Goal: Obtain resource: Obtain resource

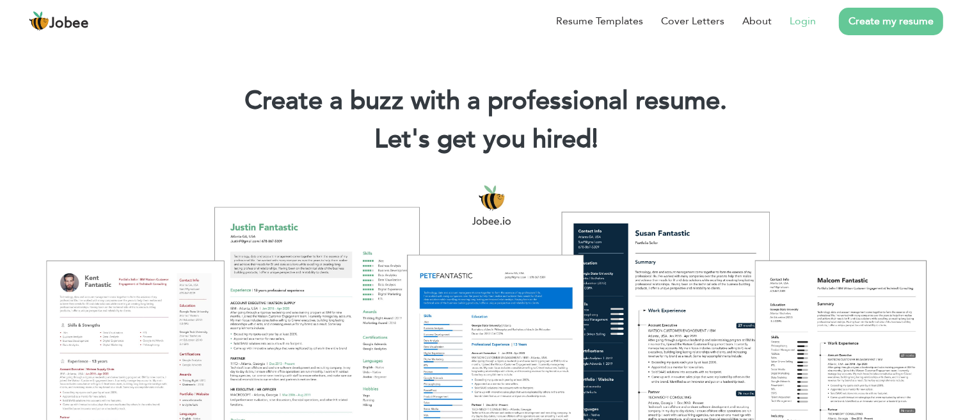
click at [812, 24] on link "Login" at bounding box center [802, 20] width 26 height 15
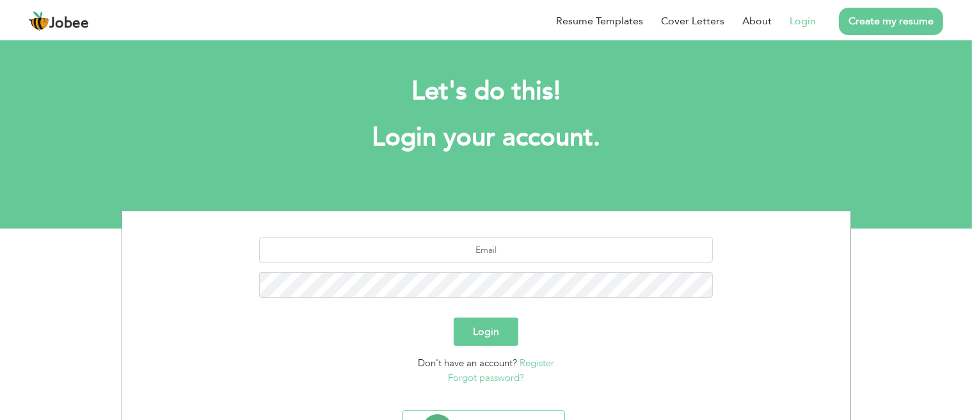
scroll to position [65, 0]
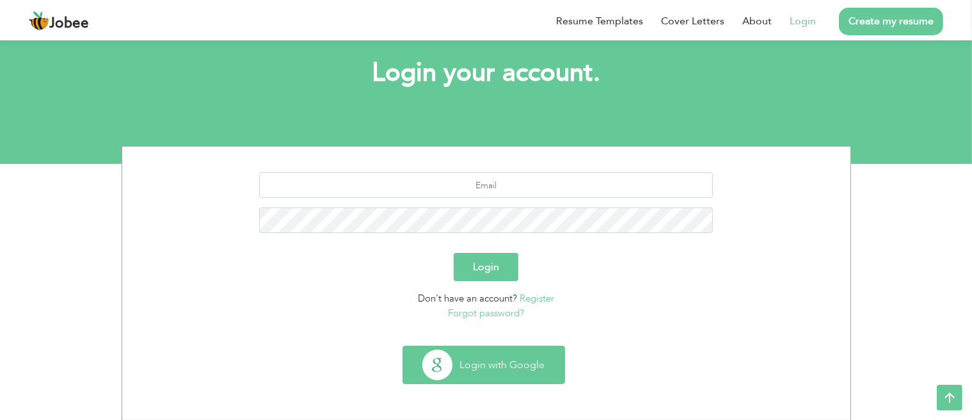
click at [527, 352] on button "Login with Google" at bounding box center [483, 364] width 161 height 37
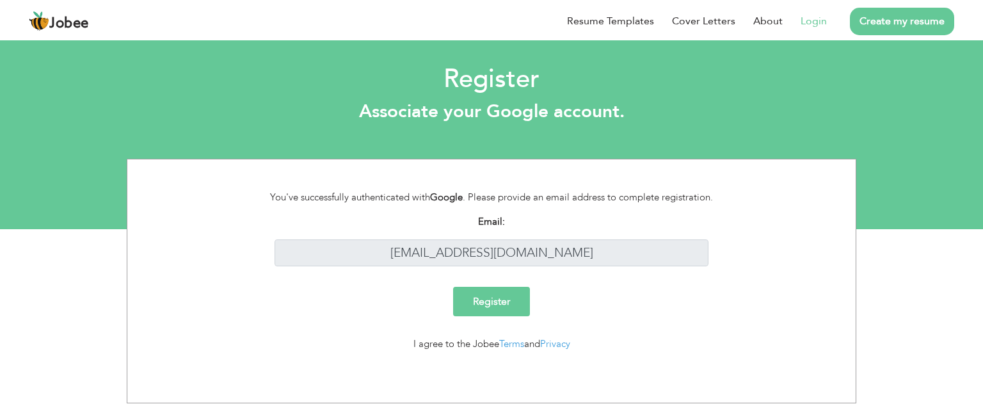
click at [510, 303] on input "Register" at bounding box center [491, 301] width 77 height 29
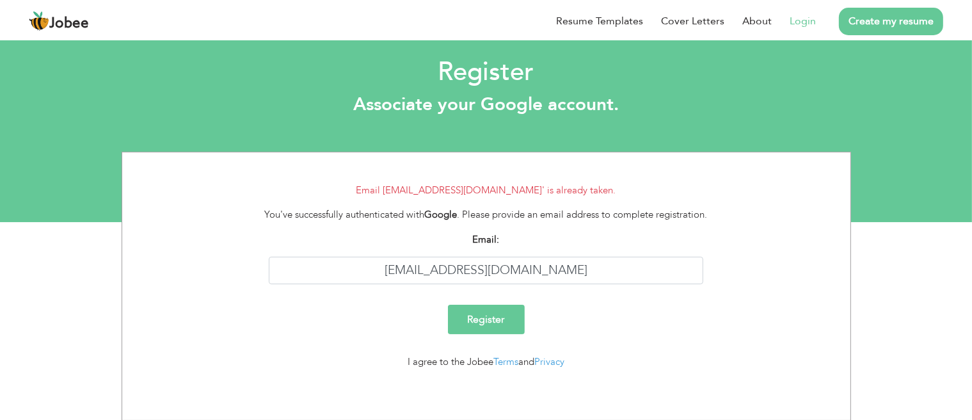
scroll to position [8, 0]
click at [800, 26] on link "Login" at bounding box center [802, 20] width 26 height 15
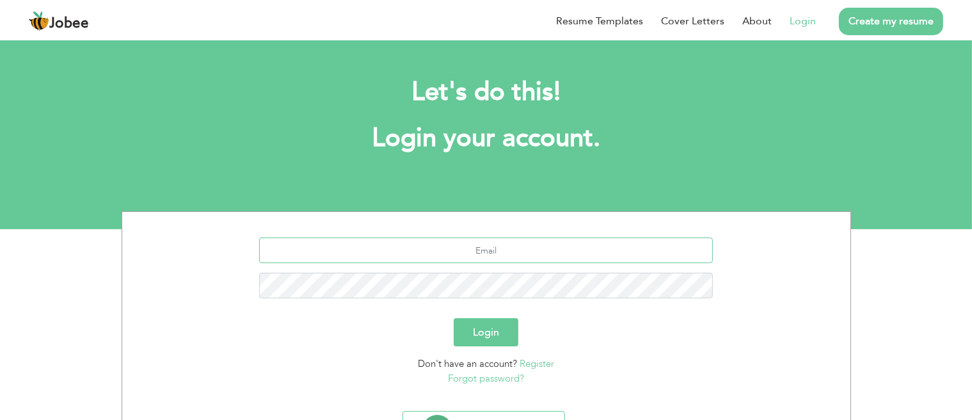
click at [497, 255] on input "text" at bounding box center [486, 250] width 454 height 26
type input "[EMAIL_ADDRESS][DOMAIN_NAME]"
click at [454, 318] on button "Login" at bounding box center [486, 332] width 65 height 28
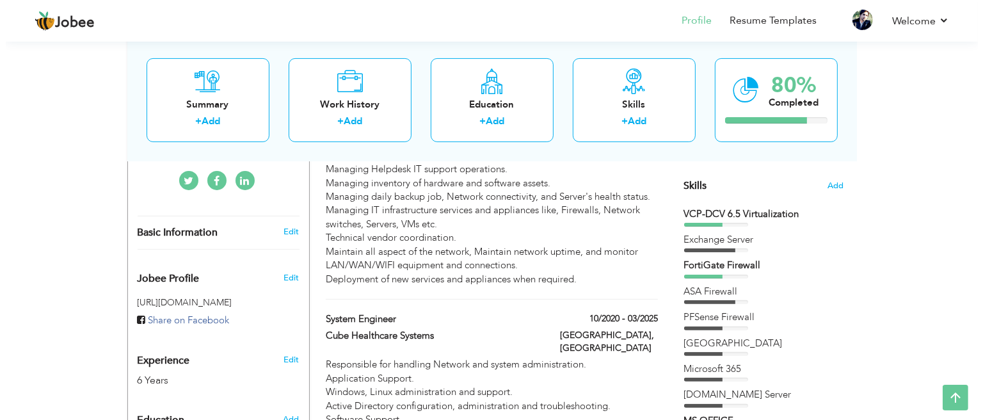
scroll to position [384, 0]
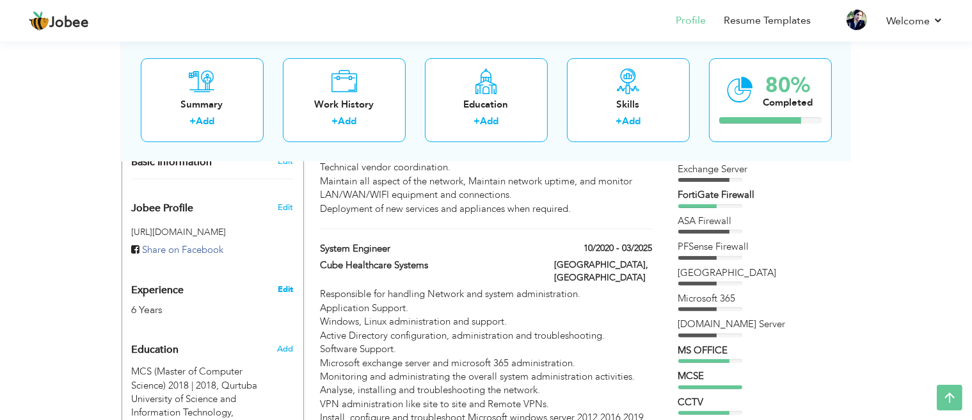
click at [289, 283] on link "Edit" at bounding box center [285, 289] width 15 height 12
type input "[DEMOGRAPHIC_DATA]"
type input "[PERSON_NAME]"
type input "[PHONE_NUMBER]"
select select "number:166"
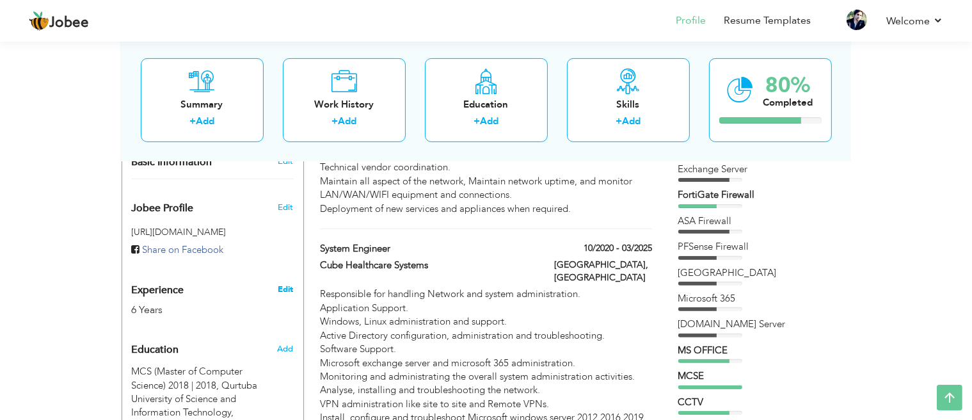
type input "[GEOGRAPHIC_DATA]"
select select "number:8"
type input "Cube Healthcare Systems"
type input "System Engineer"
type input "https://www.linkedin.com/in/muhammad-shoaib-4aab991a0/"
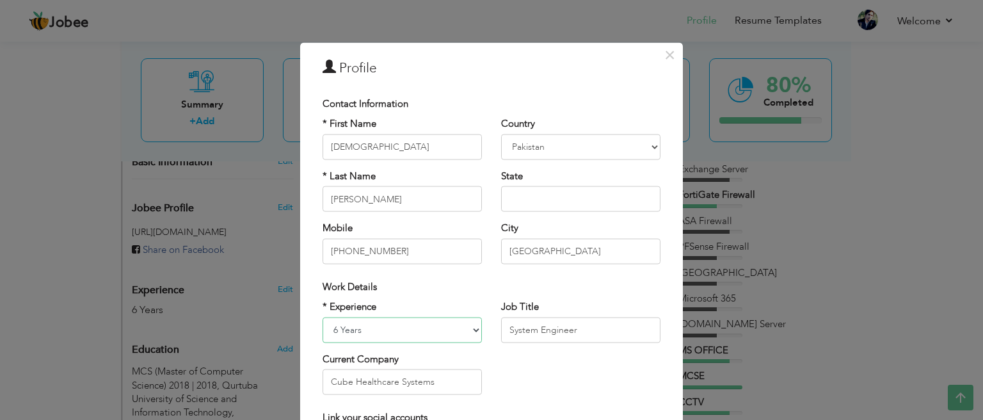
click at [340, 333] on select "Entry Level Less than 1 Year 1 Year 2 Years 3 Years 4 Years 5 Years 6 Years 7 Y…" at bounding box center [401, 330] width 159 height 26
select select "number:9"
click at [322, 317] on select "Entry Level Less than 1 Year 1 Year 2 Years 3 Years 4 Years 5 Years 6 Years 7 Y…" at bounding box center [401, 330] width 159 height 26
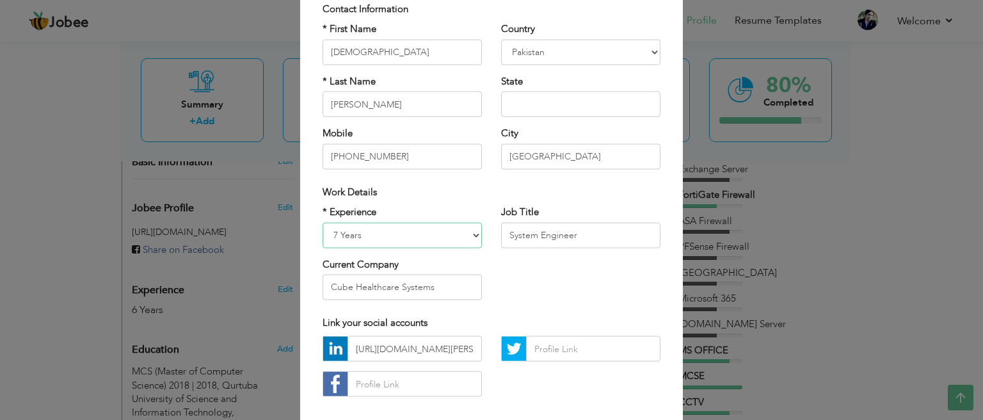
scroll to position [31, 0]
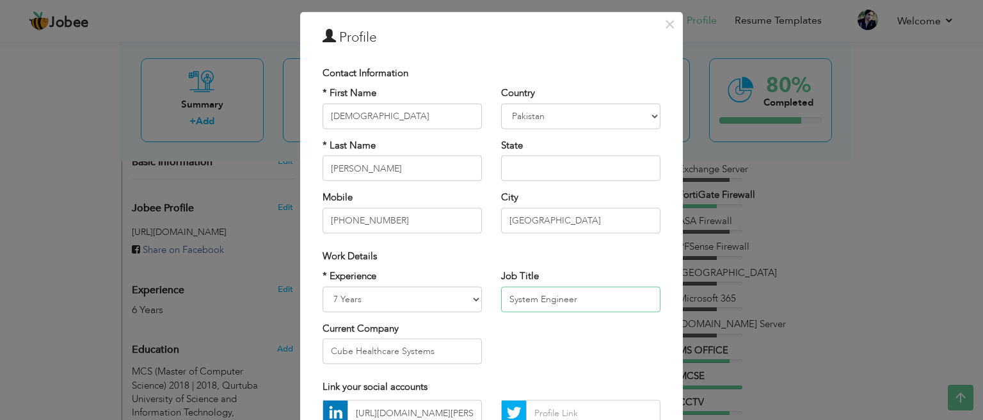
drag, startPoint x: 571, startPoint y: 296, endPoint x: 478, endPoint y: 298, distance: 93.4
click at [478, 298] on div "* Experience Entry Level Less than 1 Year 1 Year 2 Years 3 Years 4 Years 5 Year…" at bounding box center [491, 321] width 357 height 104
click at [478, 298] on div "* Experience Entry Level Less than 1 Year 1 Year 2 Years 3 Years 4 Years 5 Year…" at bounding box center [402, 321] width 178 height 104
click at [501, 297] on input "System Engineer" at bounding box center [580, 299] width 159 height 26
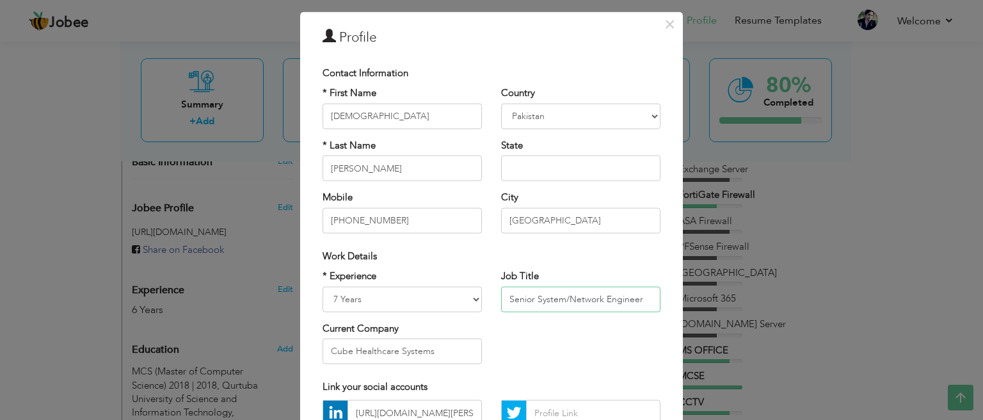
type input "Senior System/Network Engineer"
click at [440, 346] on input "Cube Healthcare Systems" at bounding box center [401, 351] width 159 height 26
drag, startPoint x: 417, startPoint y: 357, endPoint x: 287, endPoint y: 361, distance: 129.9
click at [287, 361] on div "× Profile Contact Information * First Name Muhammad * Last Name Aruba" at bounding box center [491, 210] width 983 height 420
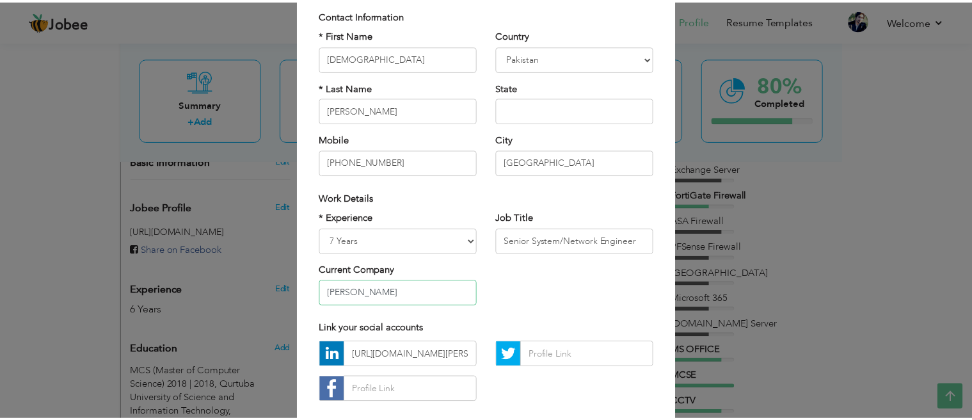
scroll to position [159, 0]
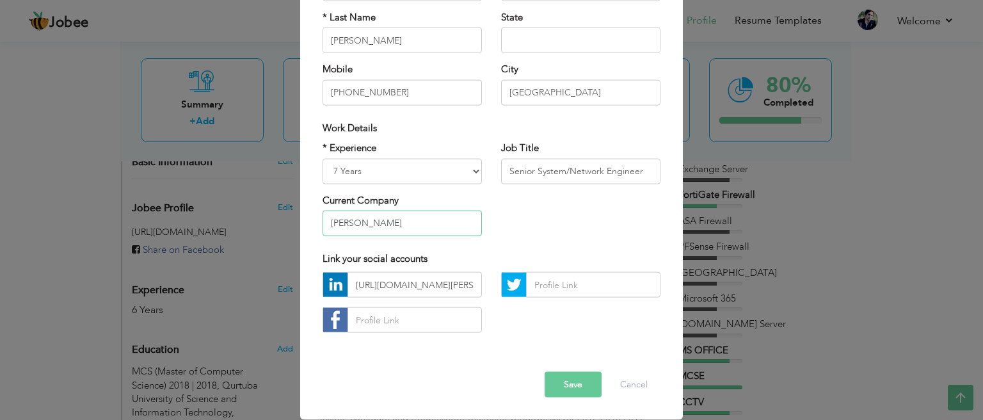
type input "[PERSON_NAME]"
click at [565, 383] on button "Save" at bounding box center [572, 385] width 57 height 26
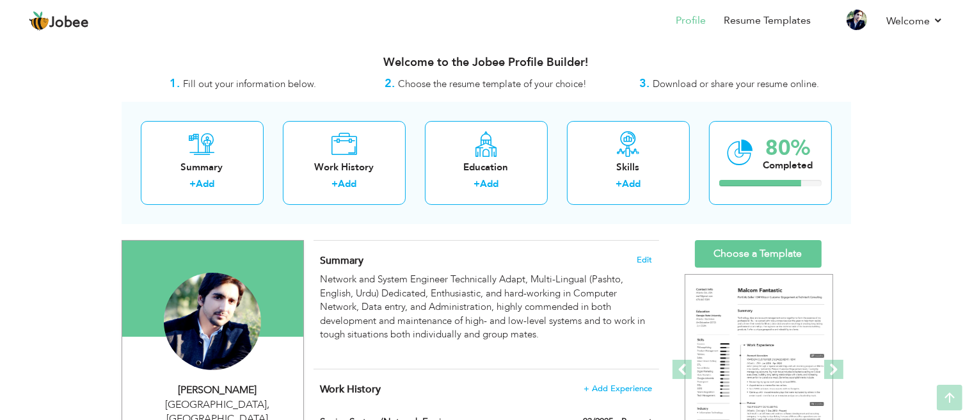
scroll to position [0, 0]
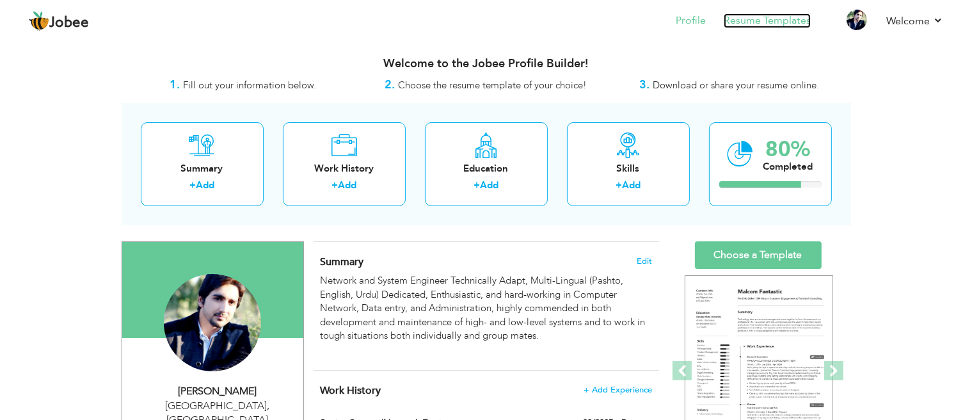
click at [731, 23] on link "Resume Templates" at bounding box center [766, 20] width 87 height 15
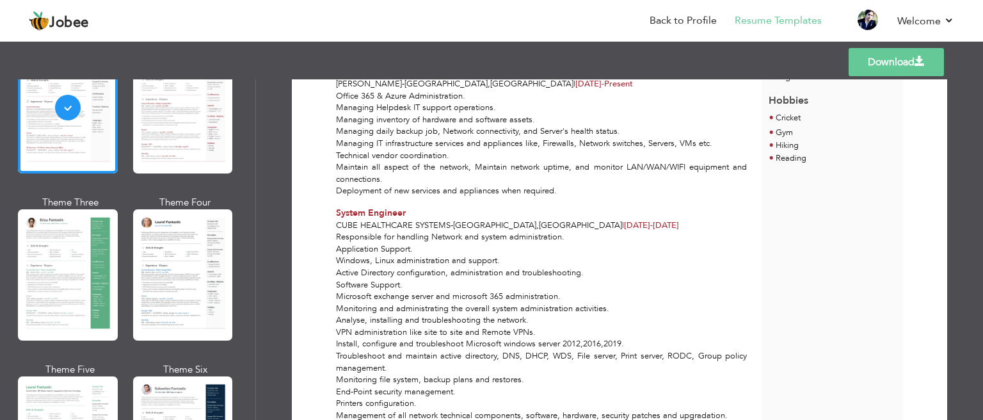
scroll to position [384, 0]
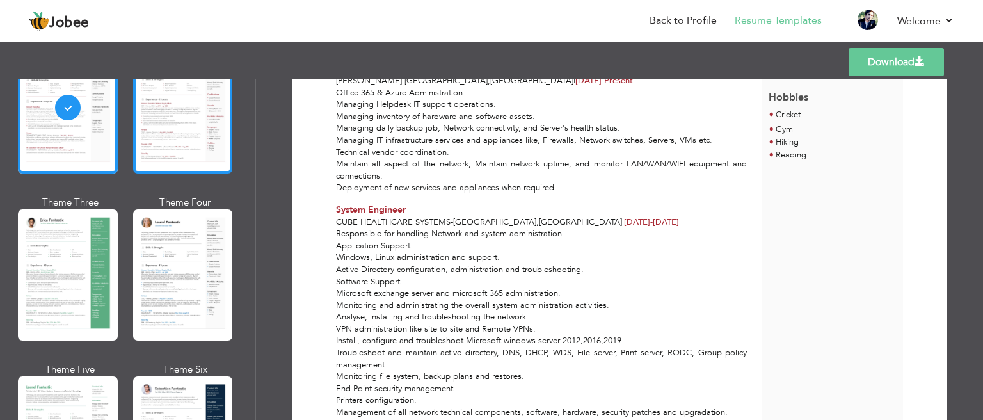
click at [197, 136] on div at bounding box center [183, 107] width 100 height 131
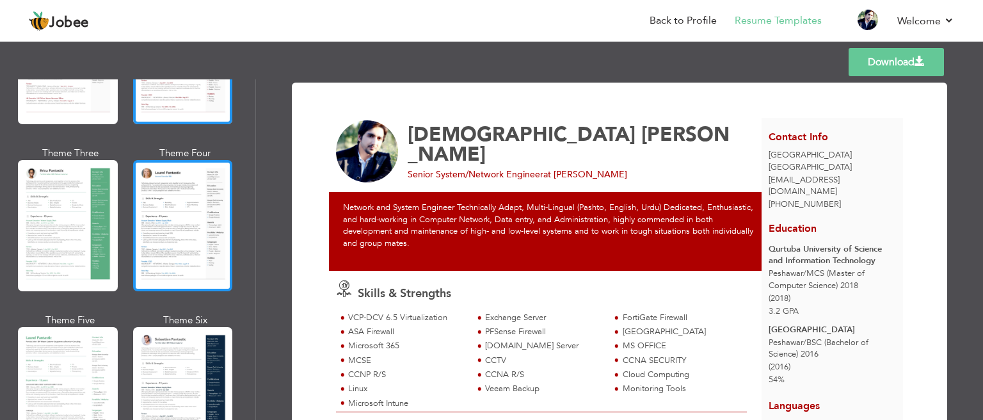
scroll to position [256, 0]
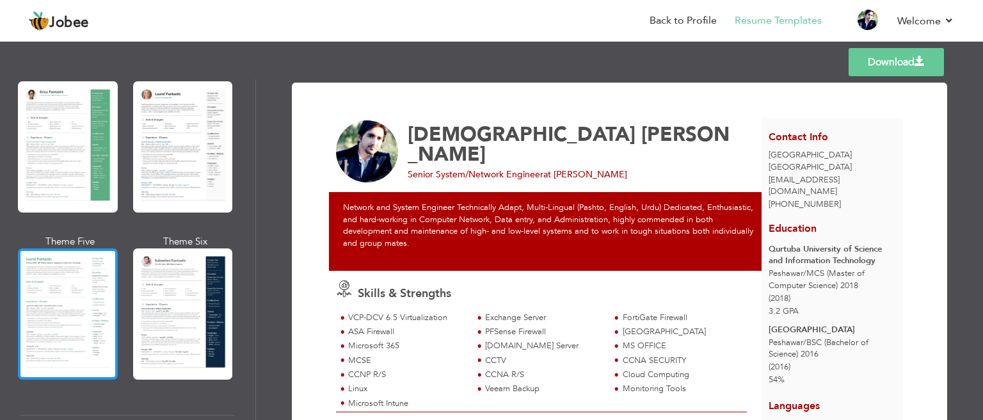
click at [80, 299] on div at bounding box center [68, 313] width 100 height 131
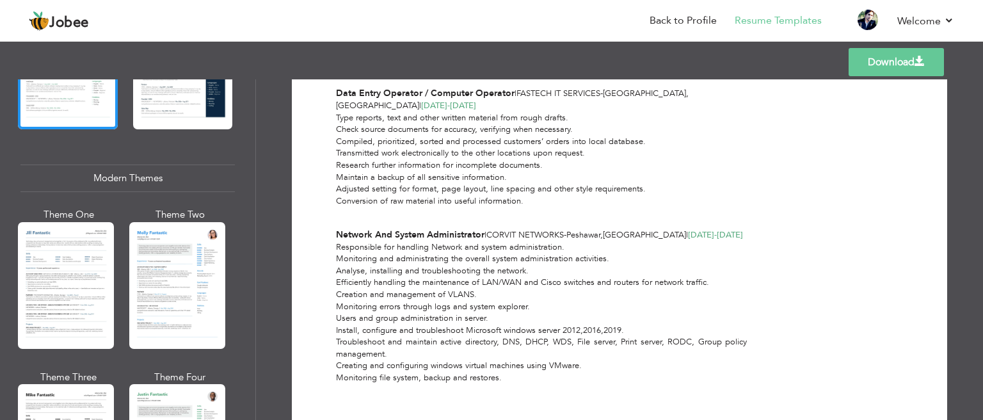
scroll to position [576, 0]
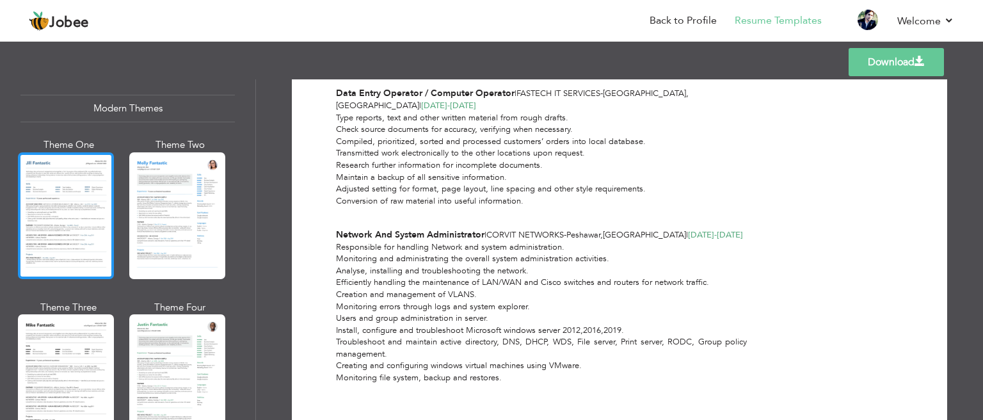
click at [105, 239] on div at bounding box center [66, 215] width 96 height 127
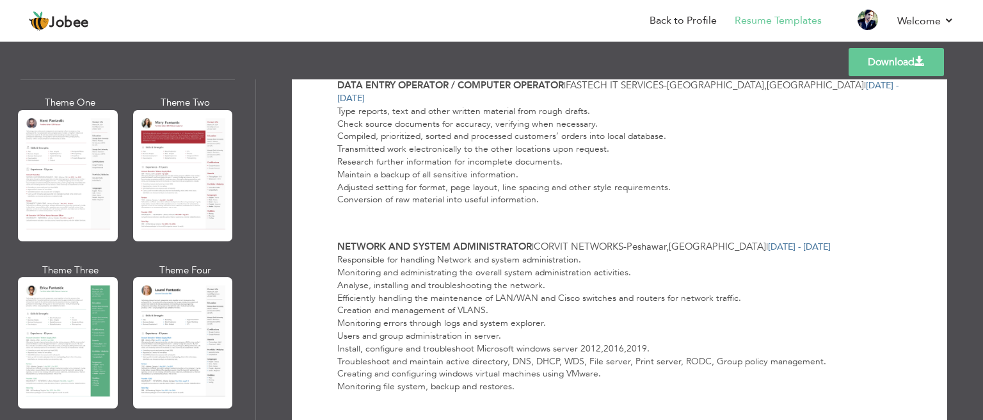
scroll to position [0, 0]
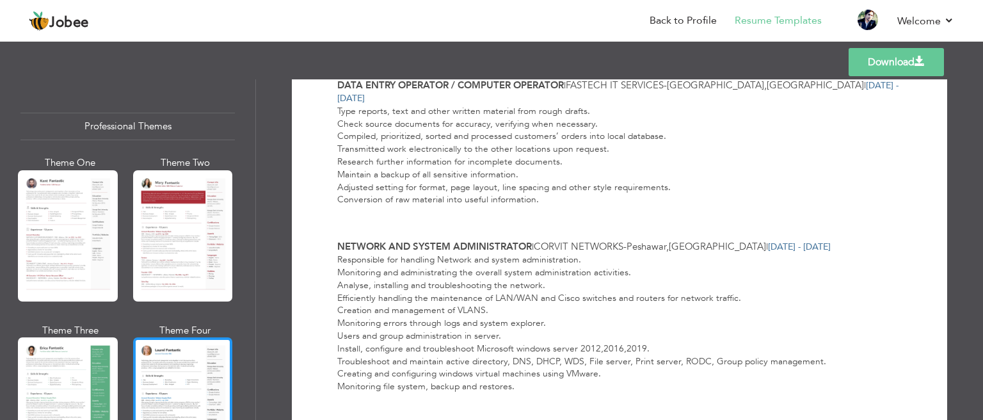
click at [166, 366] on div at bounding box center [183, 402] width 100 height 131
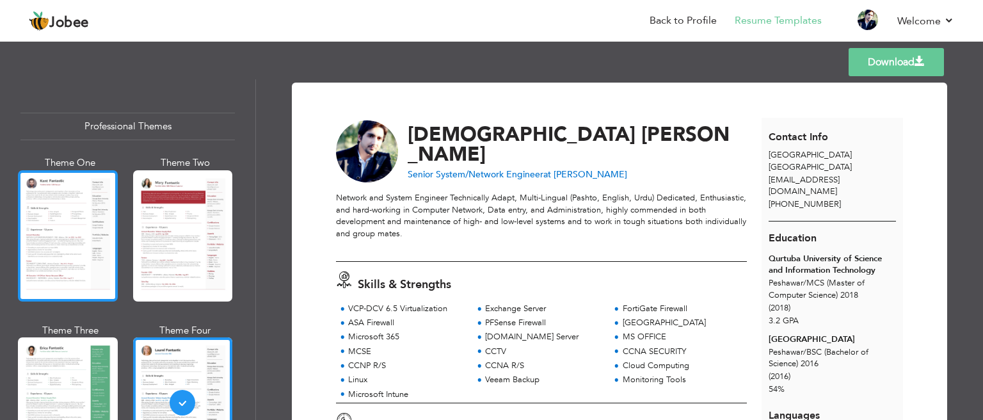
click at [69, 279] on div at bounding box center [68, 235] width 100 height 131
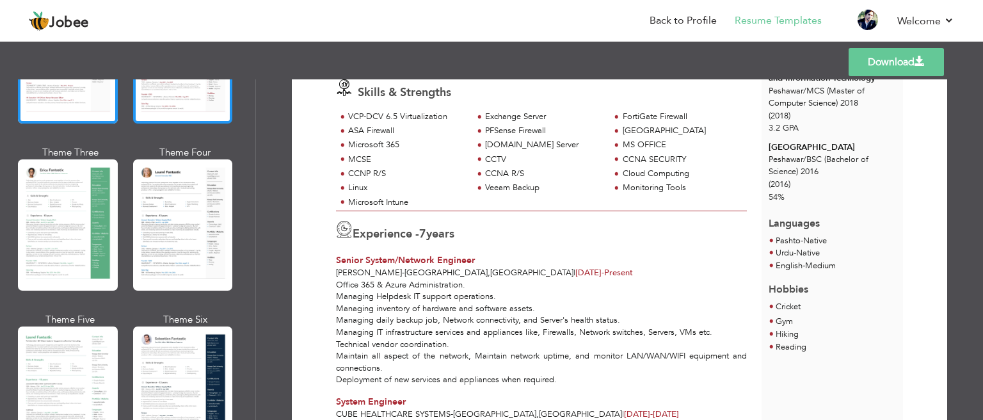
scroll to position [192, 0]
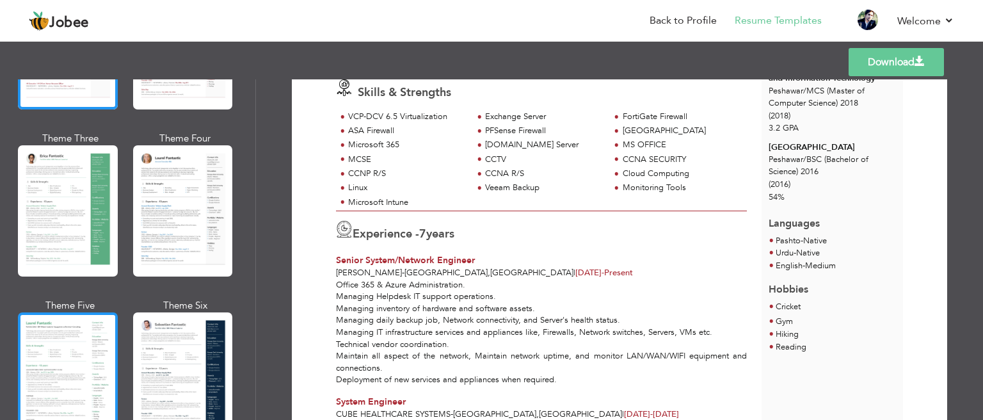
click at [106, 348] on div at bounding box center [68, 377] width 100 height 131
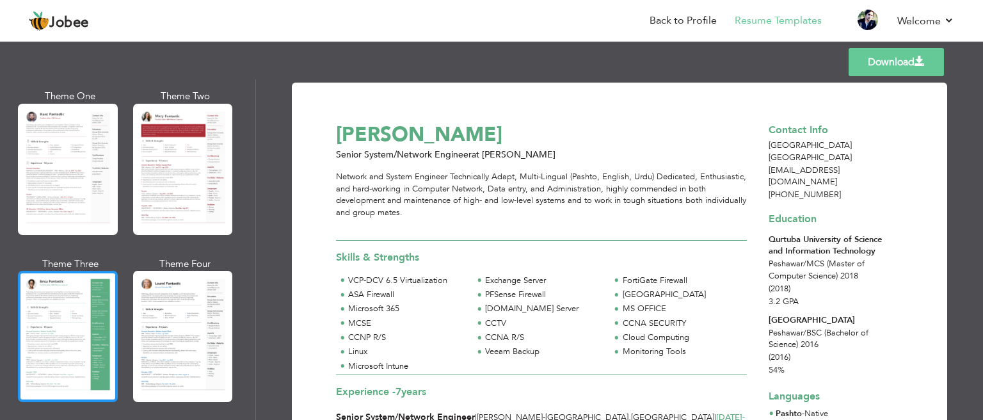
scroll to position [64, 0]
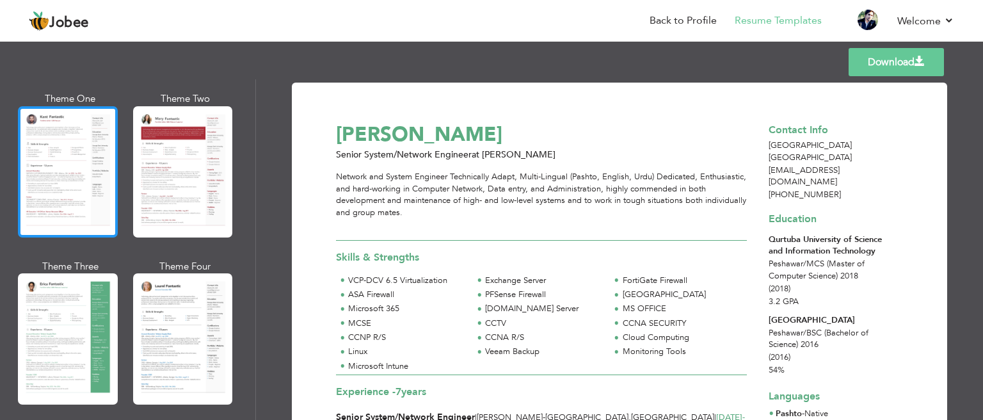
click at [61, 143] on div at bounding box center [68, 171] width 100 height 131
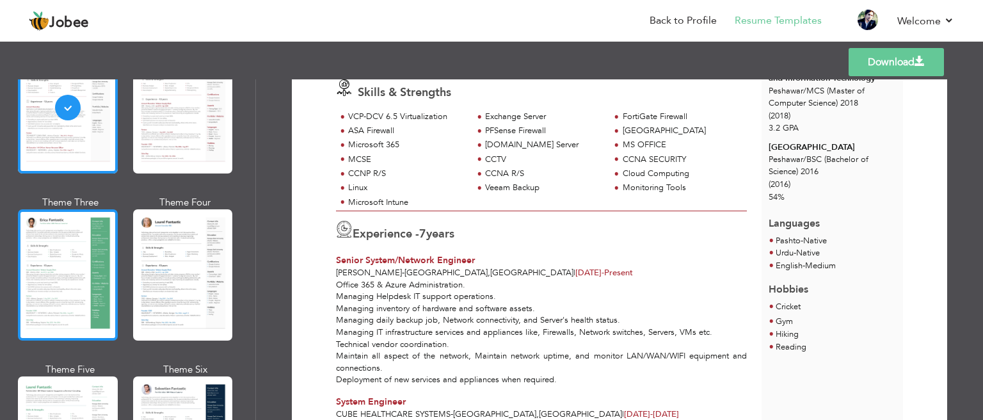
scroll to position [192, 0]
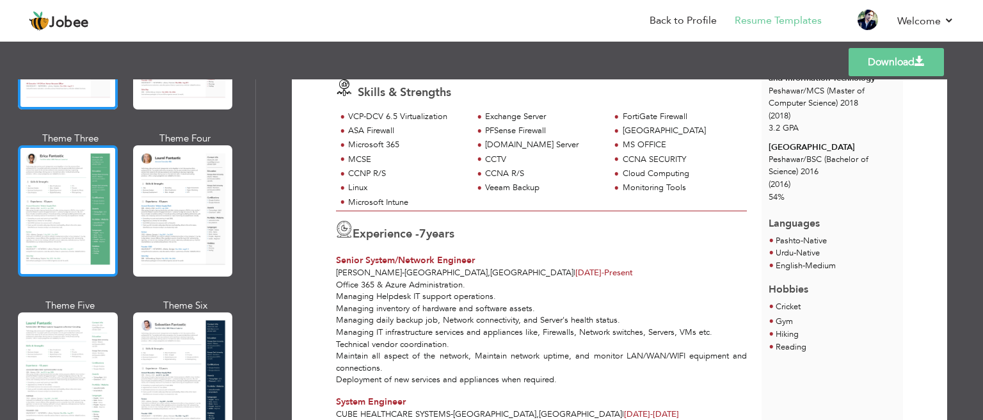
click at [86, 370] on div at bounding box center [68, 377] width 100 height 131
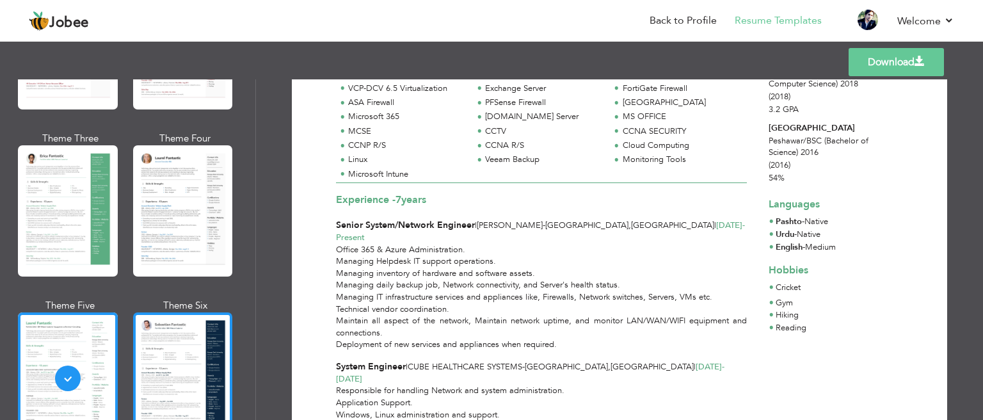
click at [195, 361] on div at bounding box center [183, 377] width 100 height 131
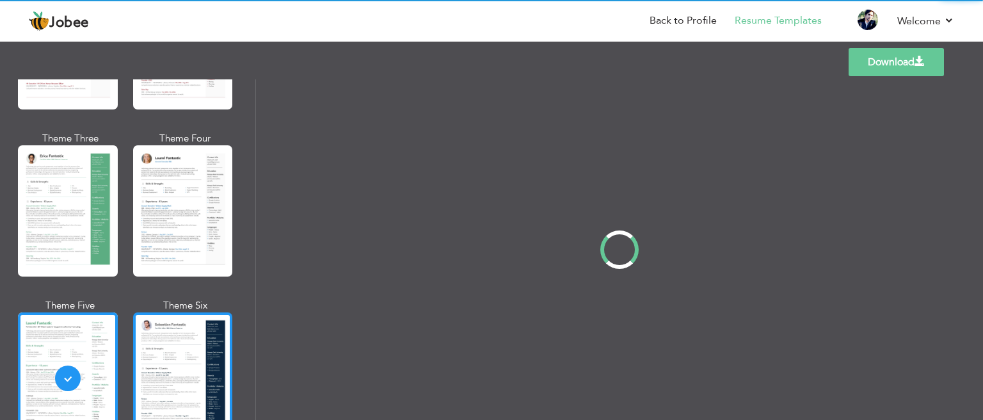
scroll to position [0, 0]
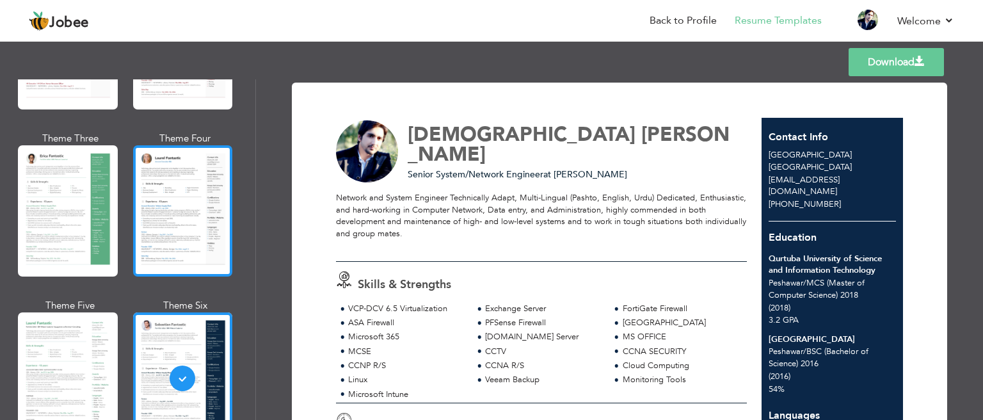
click at [195, 240] on div at bounding box center [183, 210] width 100 height 131
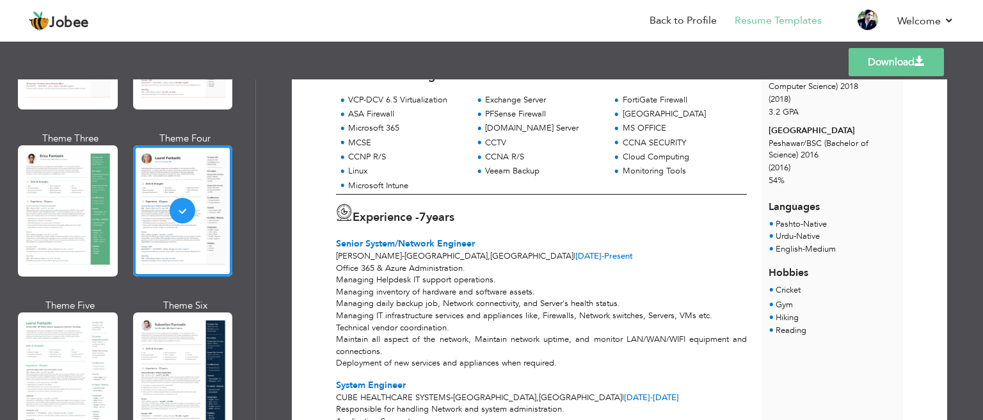
scroll to position [256, 0]
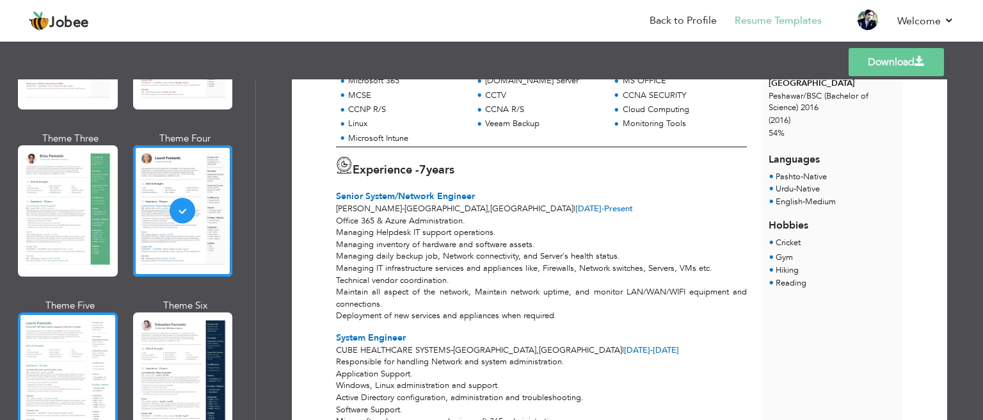
click at [95, 326] on div at bounding box center [68, 377] width 100 height 131
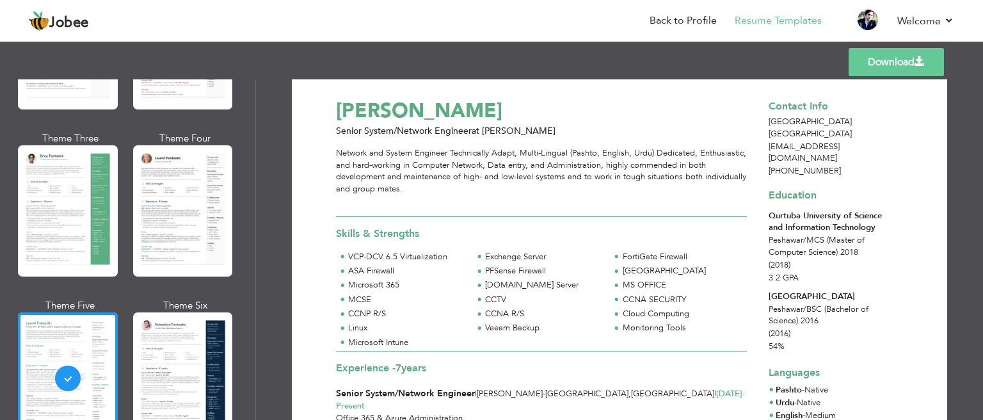
scroll to position [2, 0]
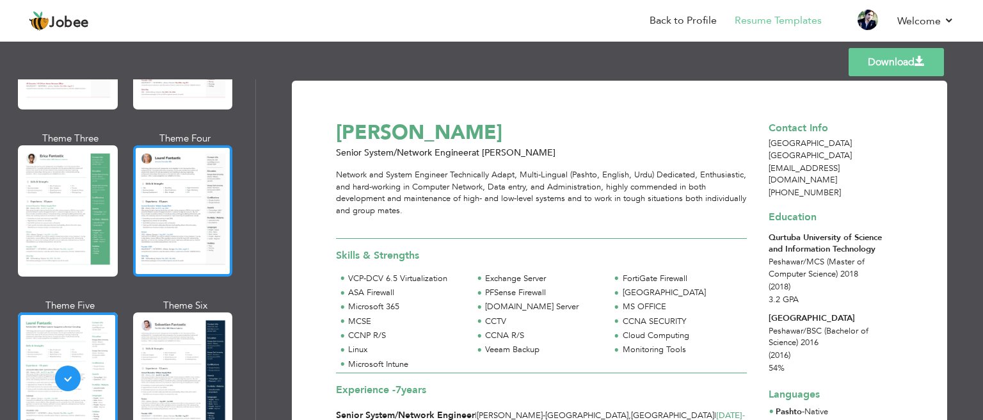
click at [189, 221] on div at bounding box center [183, 210] width 100 height 131
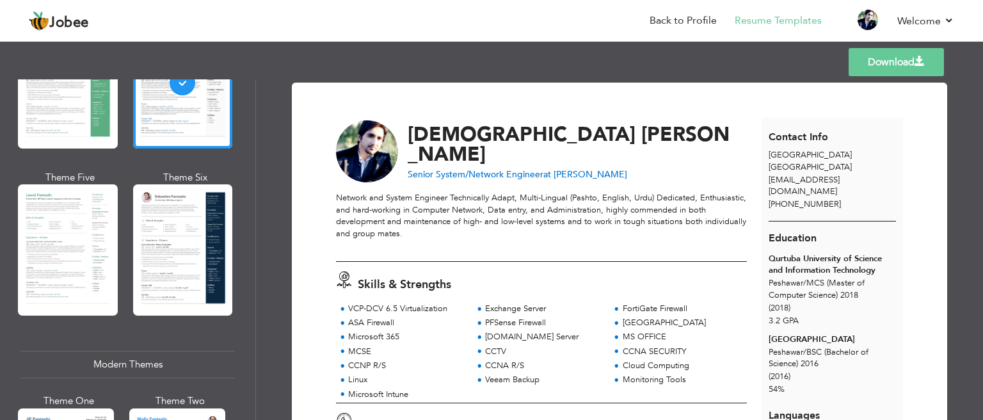
scroll to position [448, 0]
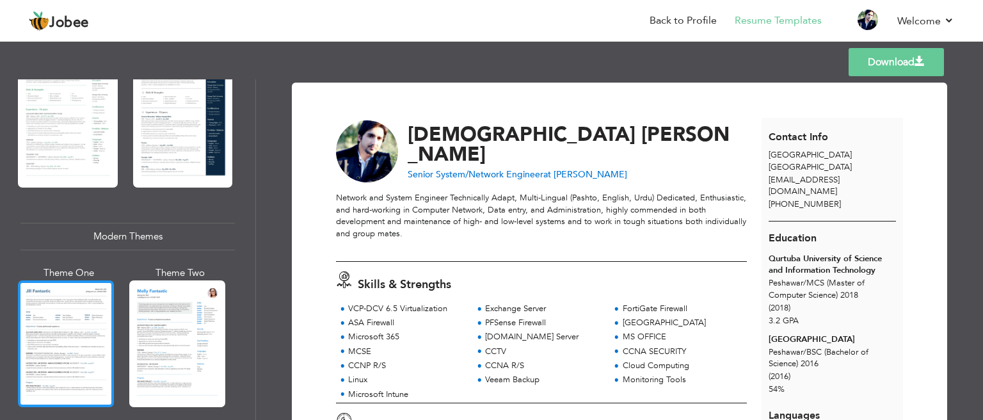
click at [107, 326] on div at bounding box center [66, 343] width 96 height 127
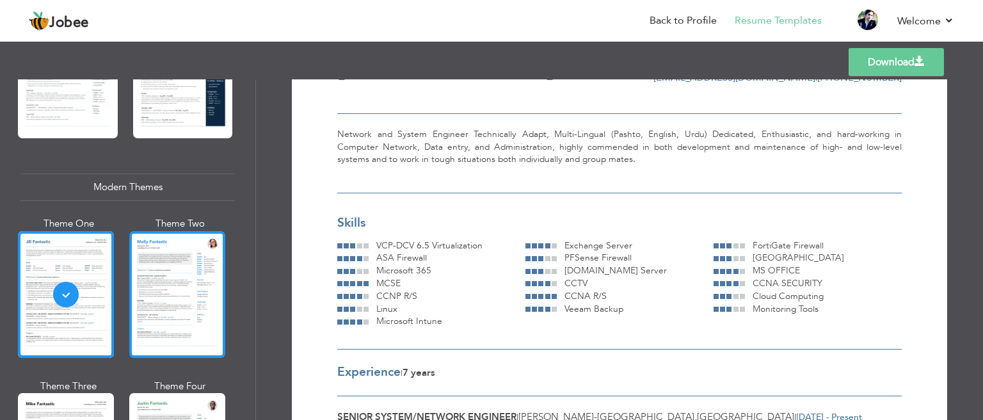
scroll to position [576, 0]
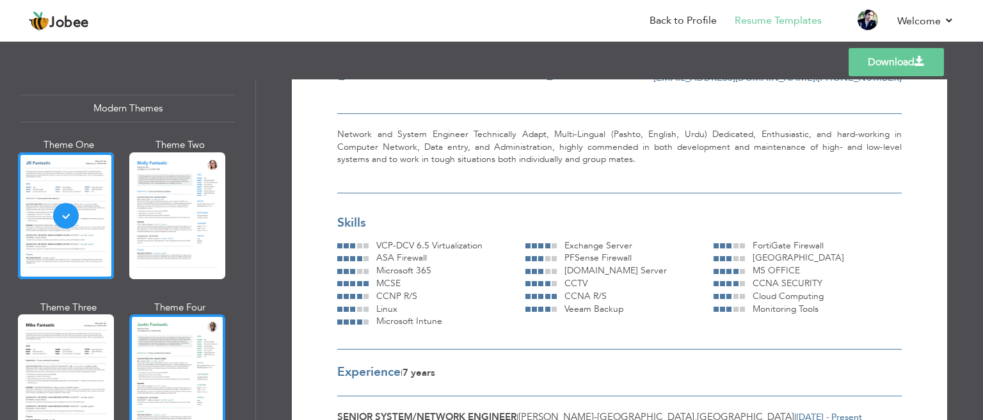
click at [189, 338] on div at bounding box center [177, 377] width 96 height 127
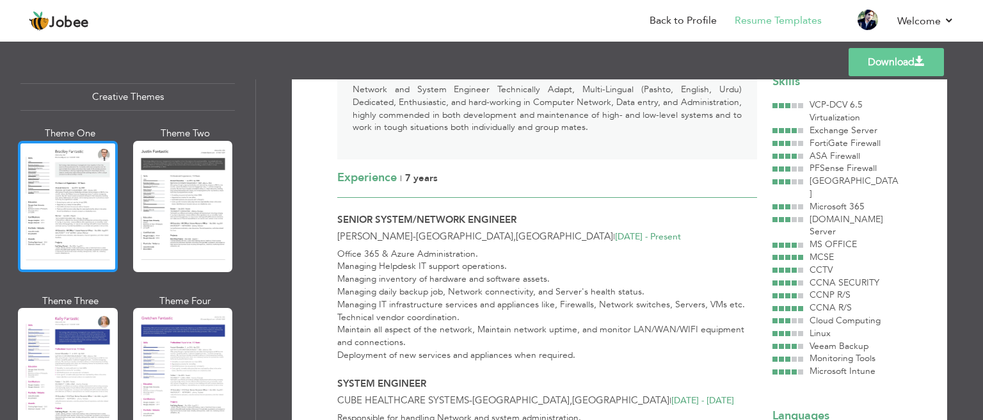
scroll to position [1535, 0]
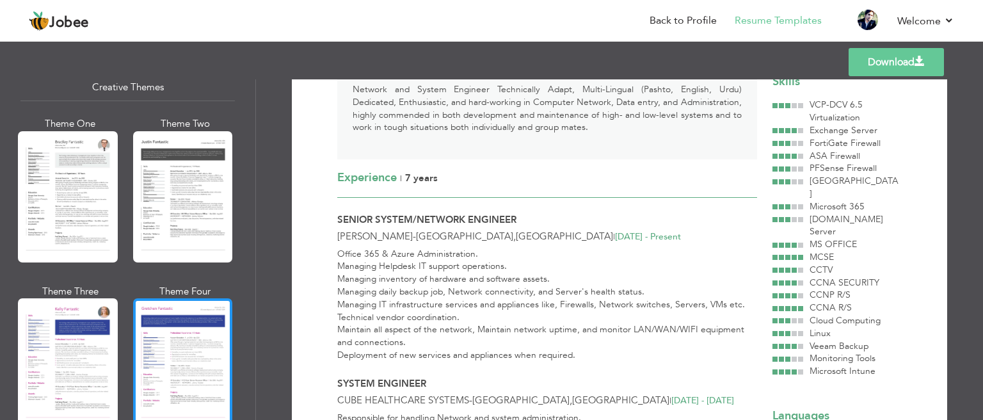
click at [193, 329] on div at bounding box center [183, 363] width 100 height 131
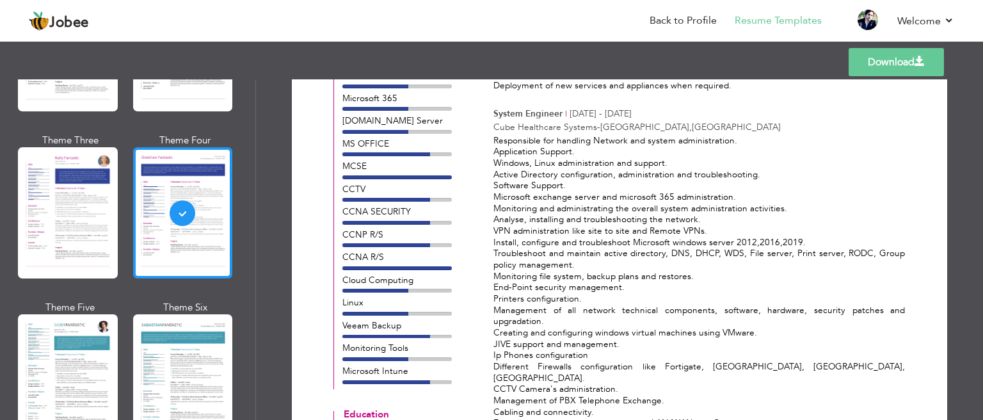
scroll to position [1919, 0]
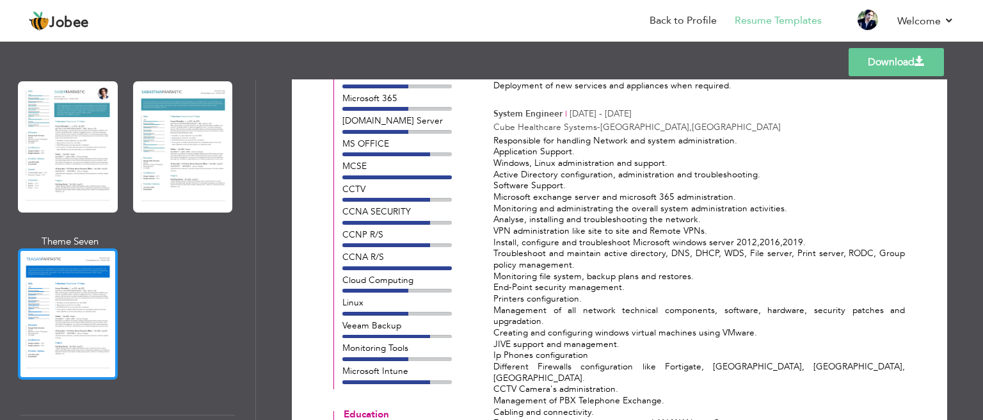
click at [97, 313] on div at bounding box center [68, 313] width 100 height 131
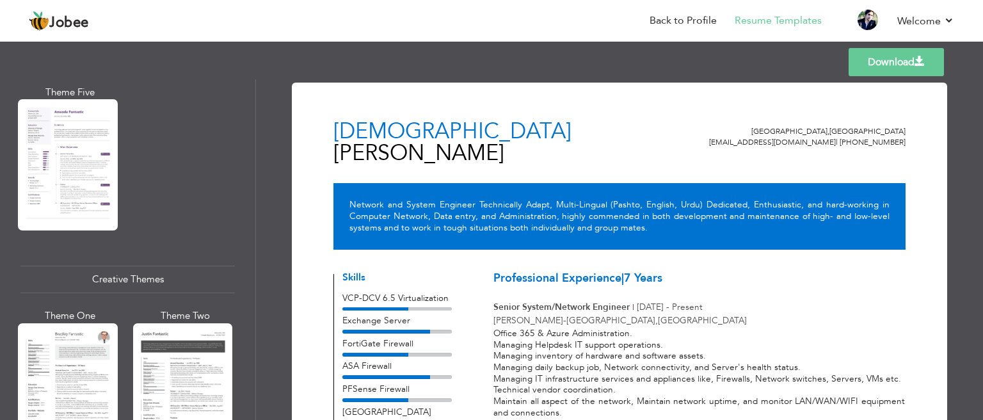
scroll to position [1215, 0]
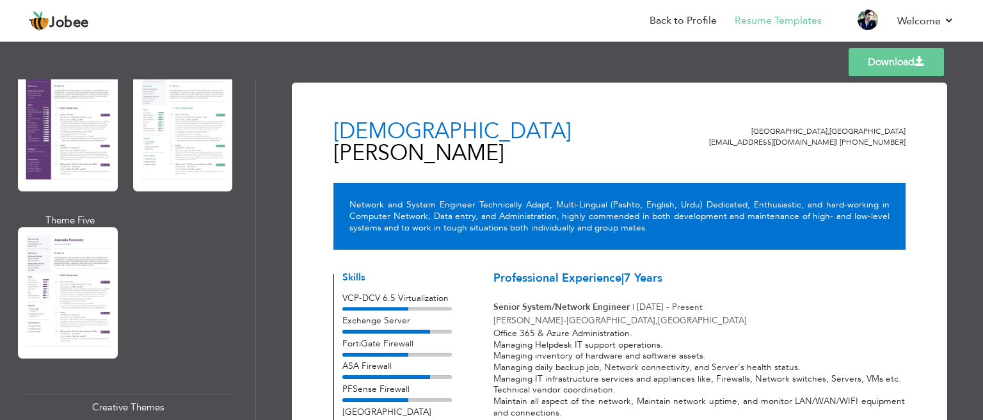
click at [90, 289] on div at bounding box center [68, 292] width 100 height 131
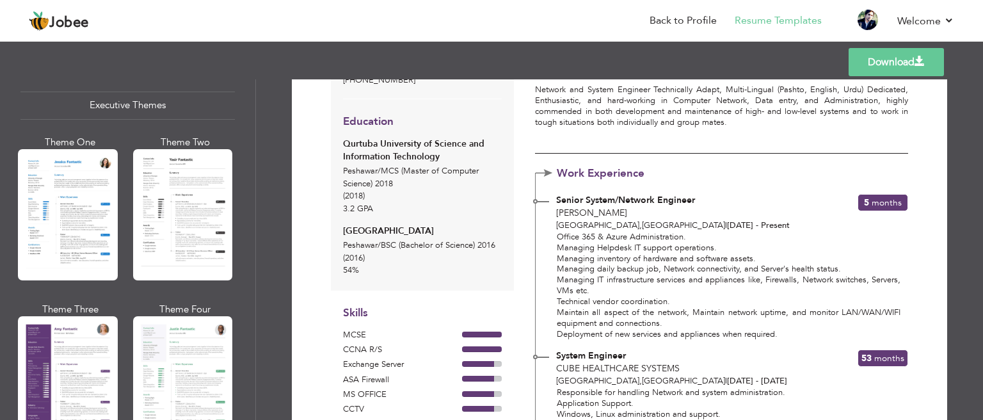
scroll to position [128, 0]
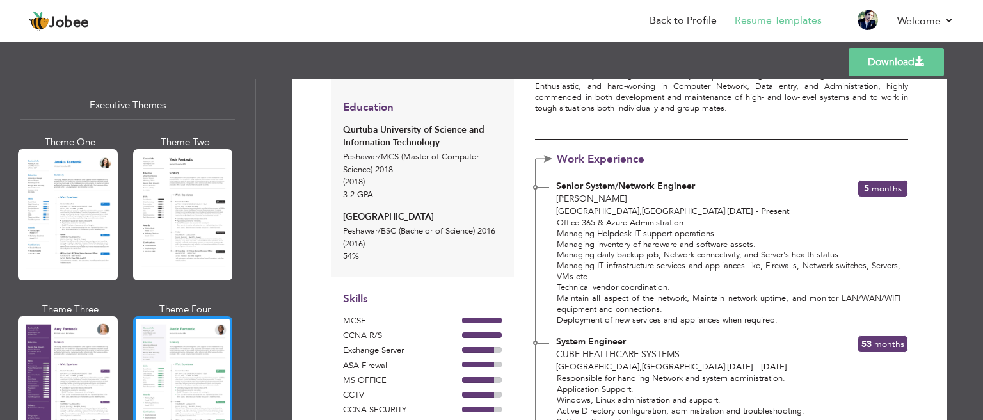
click at [180, 356] on div at bounding box center [183, 381] width 100 height 131
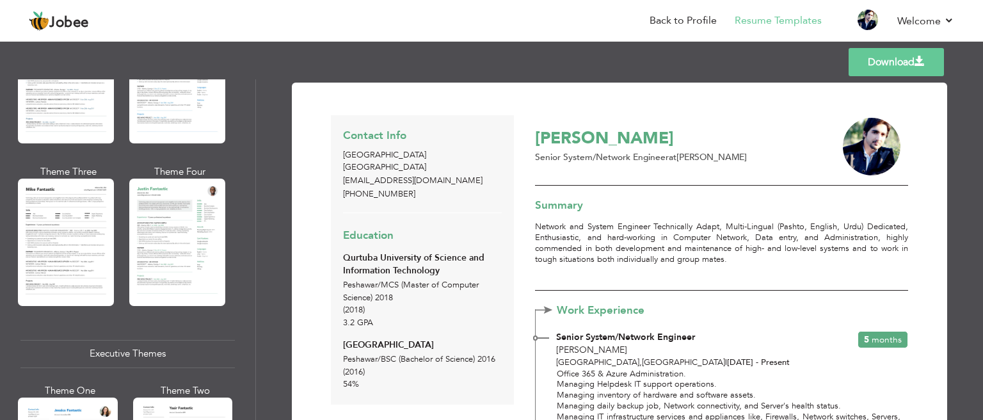
scroll to position [704, 0]
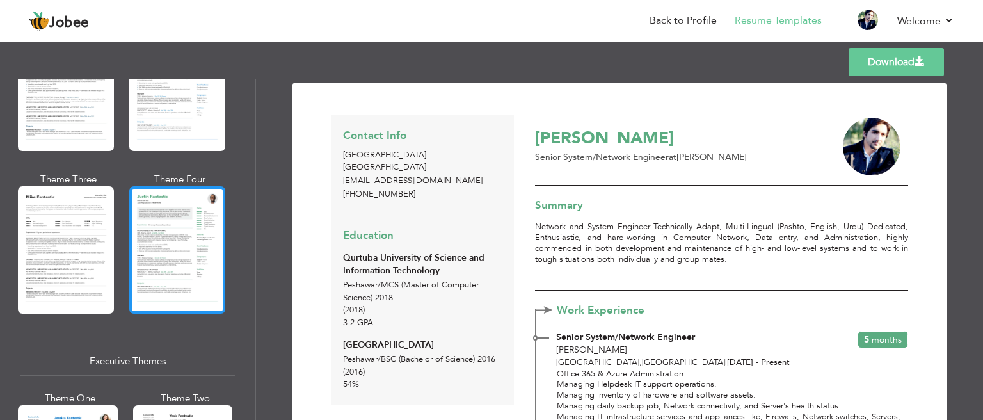
click at [169, 265] on div at bounding box center [177, 249] width 96 height 127
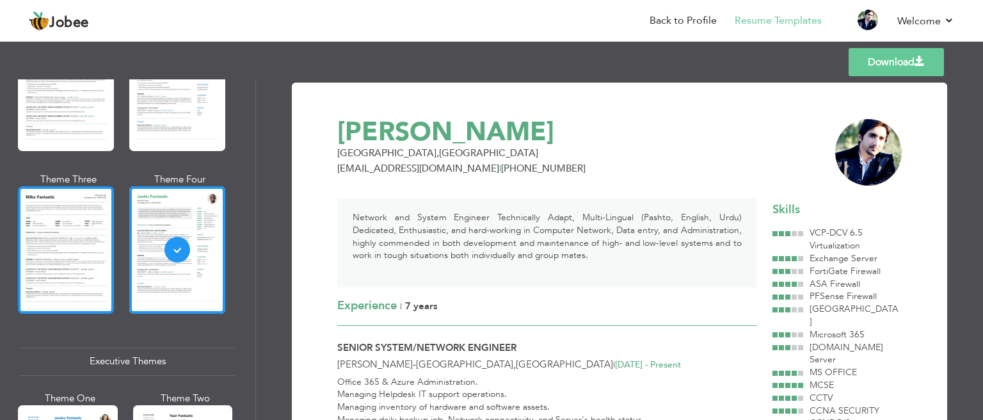
click at [57, 251] on div at bounding box center [66, 249] width 96 height 127
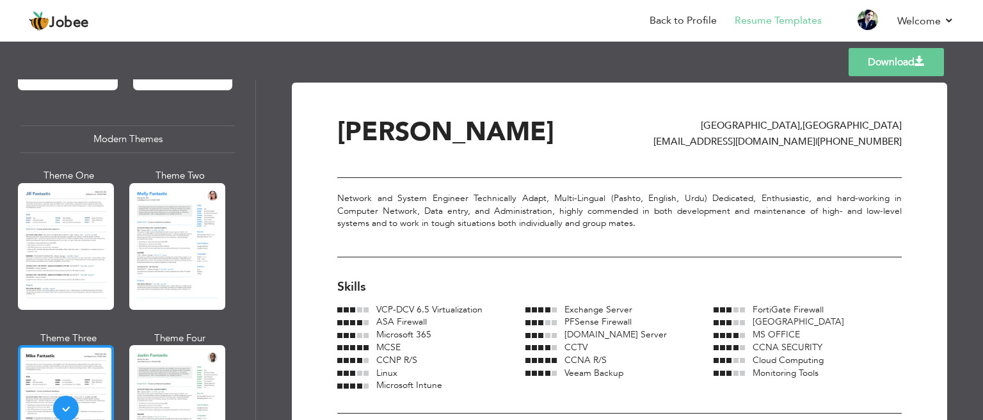
scroll to position [448, 0]
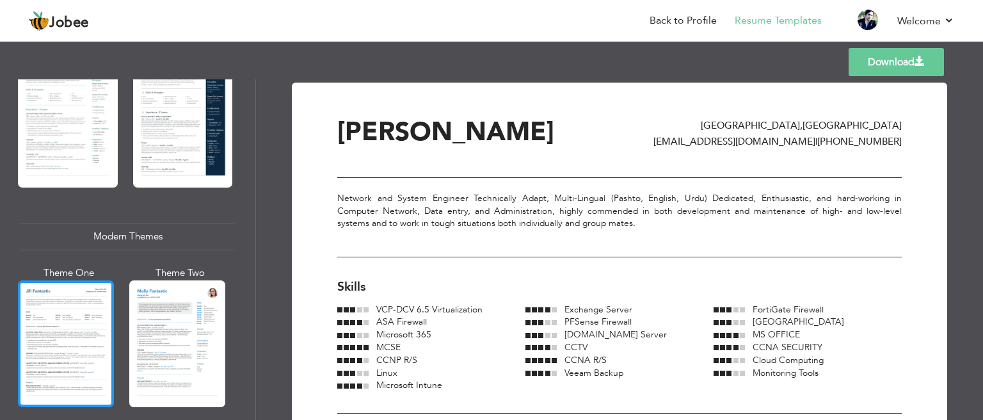
click at [49, 345] on div at bounding box center [66, 343] width 96 height 127
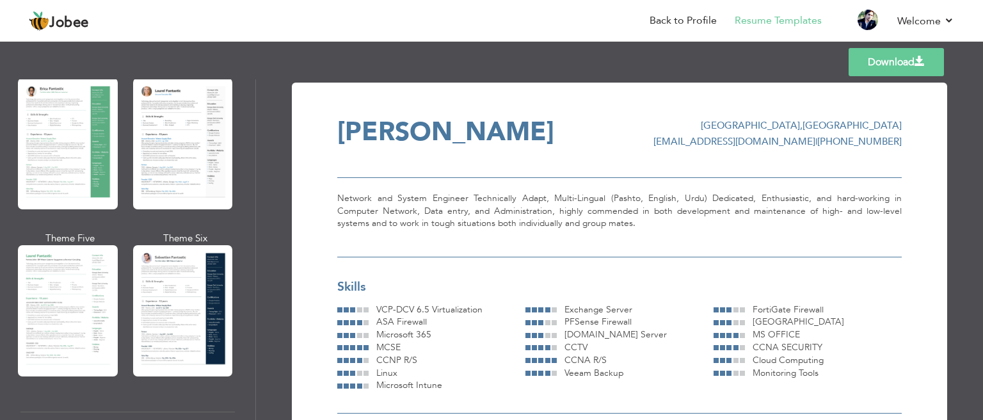
scroll to position [256, 0]
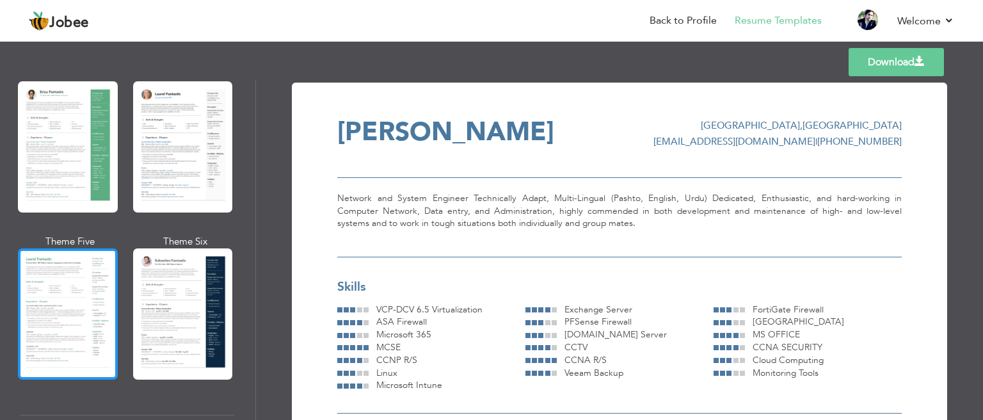
click at [63, 335] on div at bounding box center [68, 313] width 100 height 131
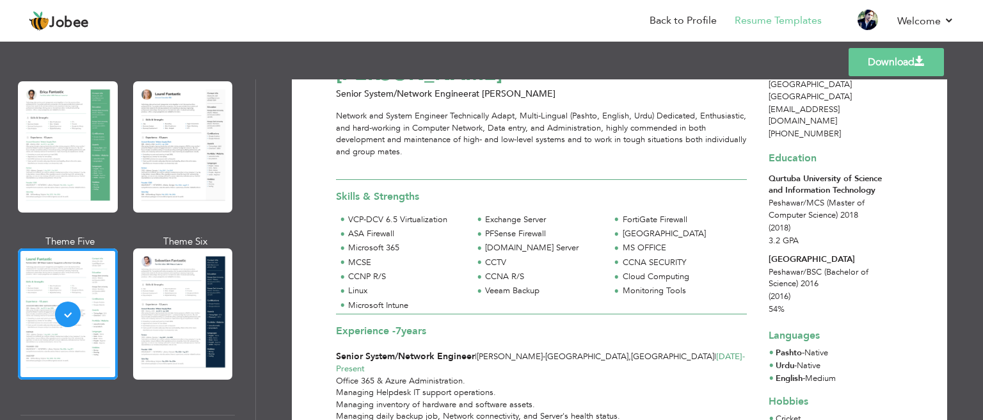
scroll to position [64, 0]
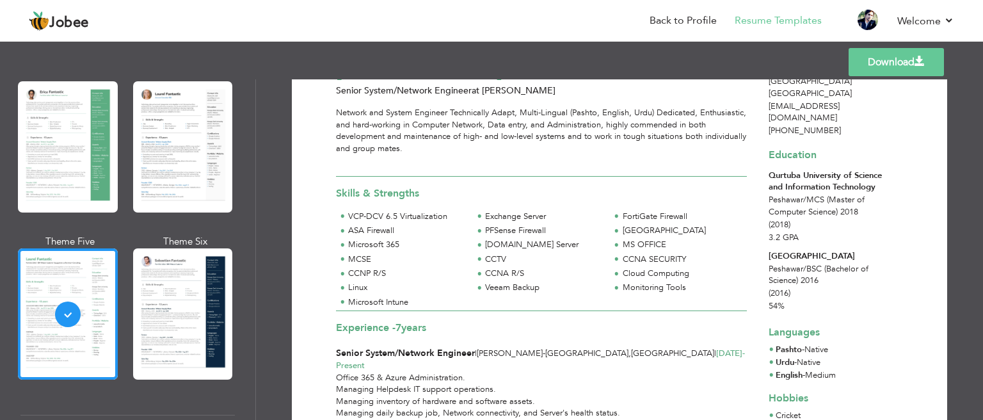
click at [885, 68] on link "Download" at bounding box center [895, 62] width 95 height 28
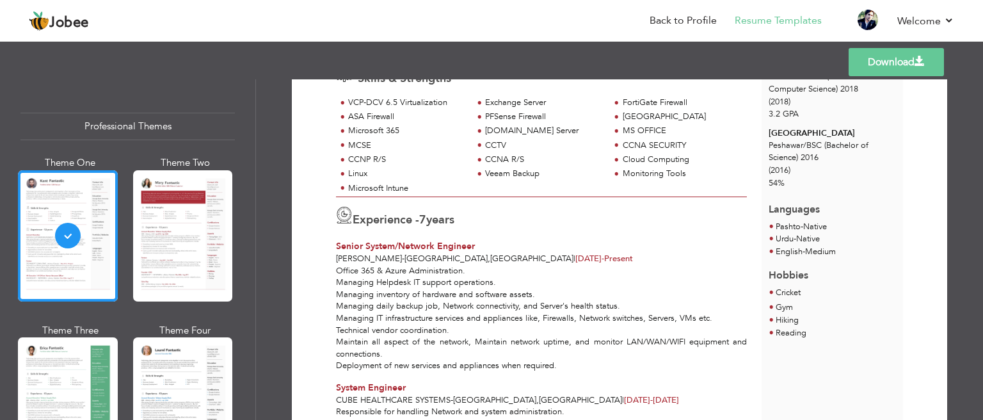
scroll to position [198, 0]
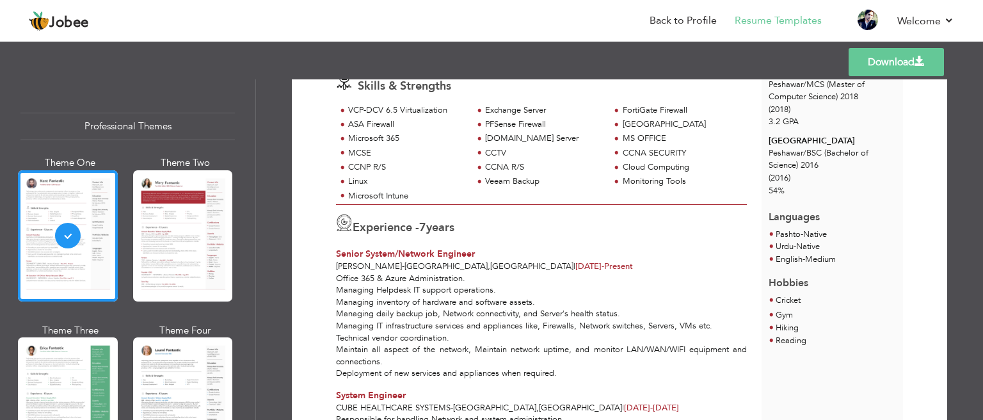
click at [122, 122] on div "Professional Themes" at bounding box center [127, 127] width 214 height 28
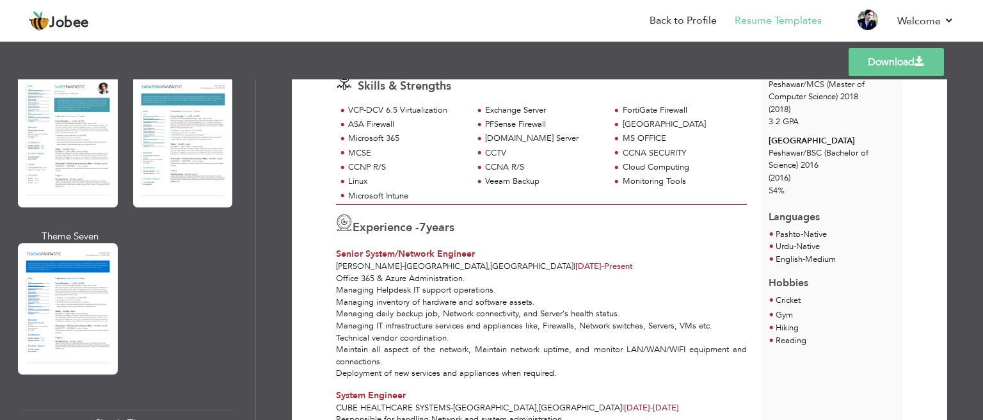
scroll to position [2269, 0]
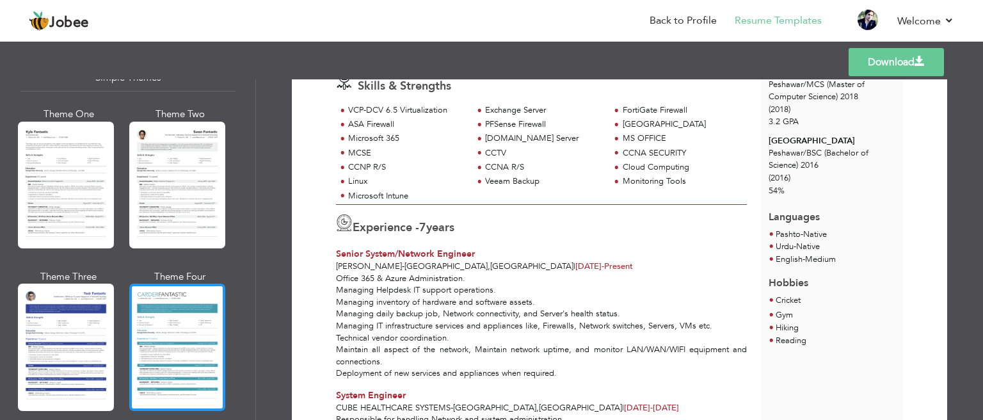
click at [200, 337] on div at bounding box center [177, 346] width 96 height 127
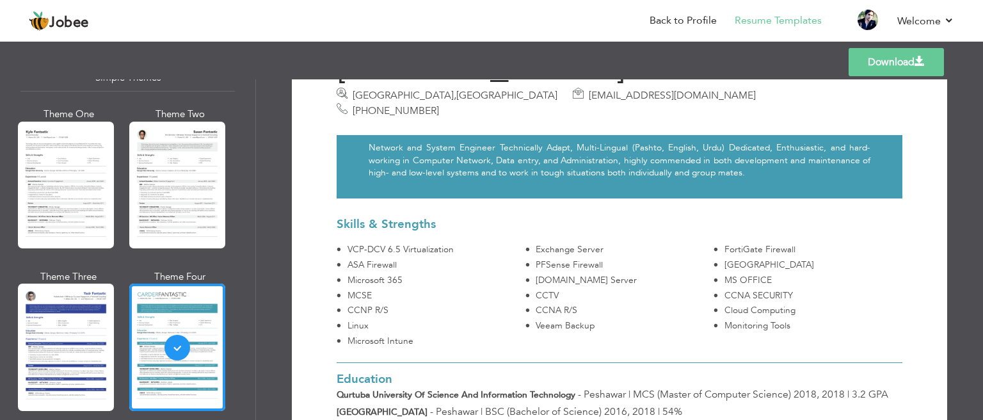
scroll to position [128, 0]
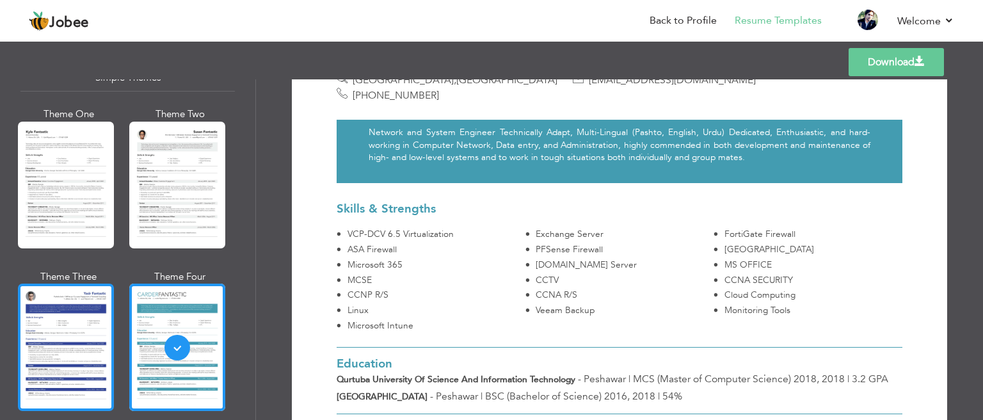
click at [92, 326] on div at bounding box center [66, 346] width 96 height 127
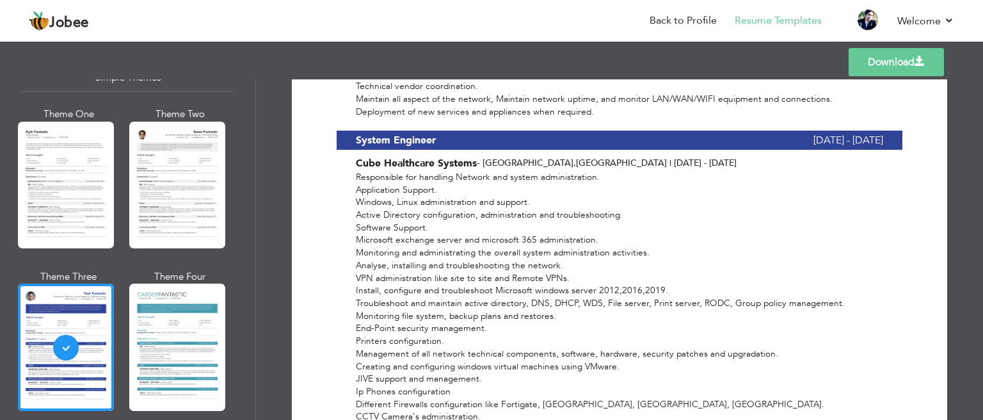
scroll to position [2142, 0]
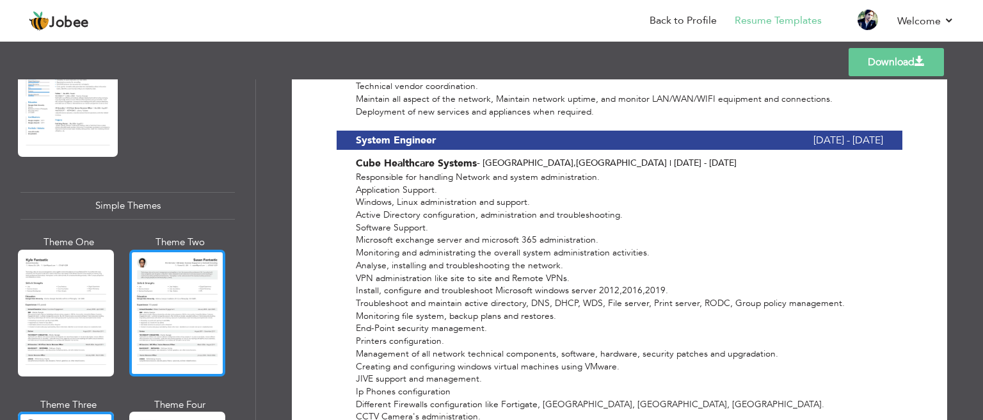
click at [171, 302] on div at bounding box center [177, 312] width 96 height 127
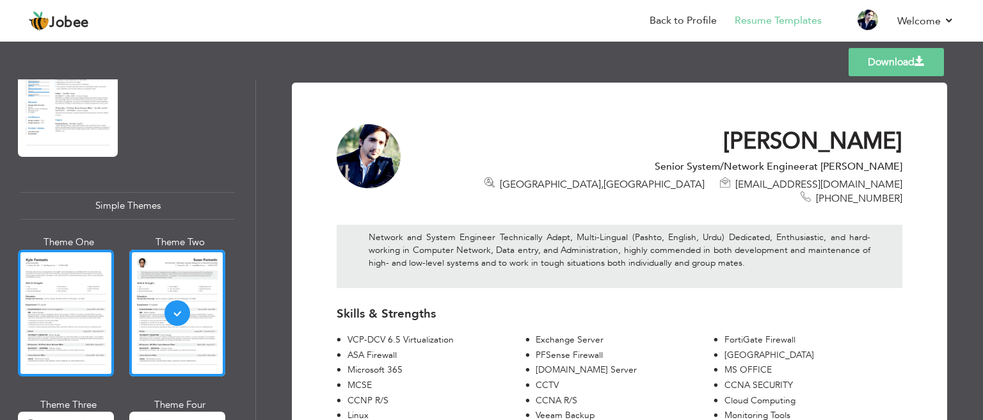
click at [97, 304] on div at bounding box center [66, 312] width 96 height 127
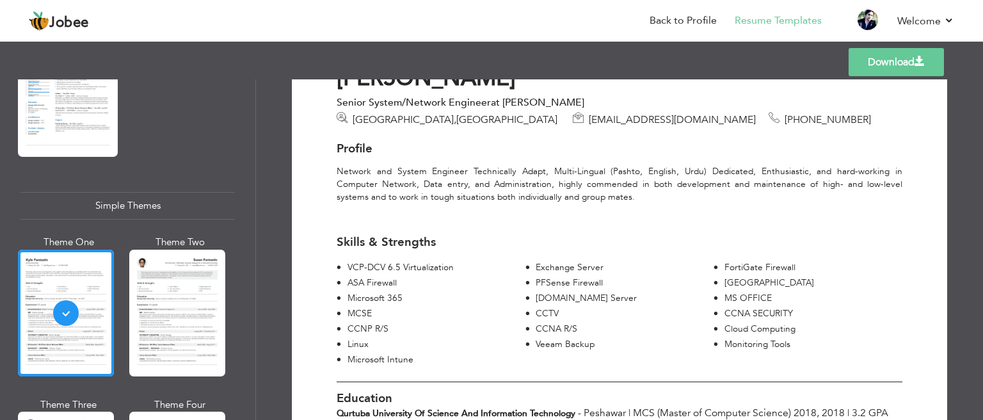
scroll to position [0, 0]
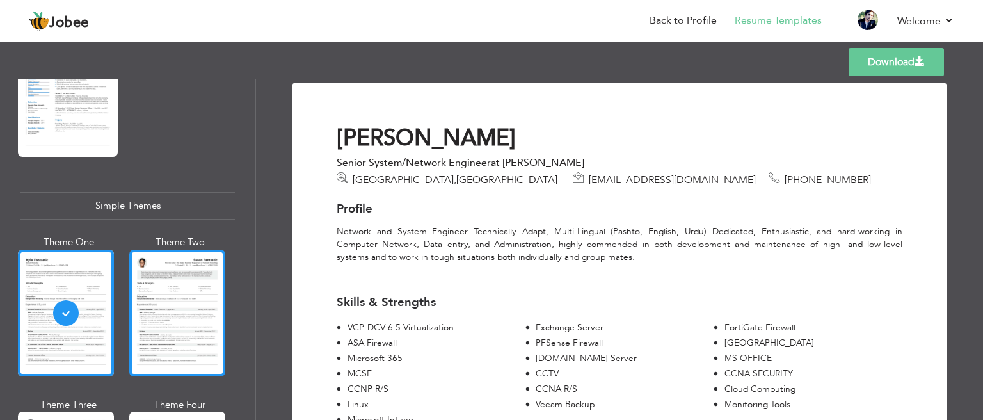
click at [186, 249] on div at bounding box center [177, 312] width 96 height 127
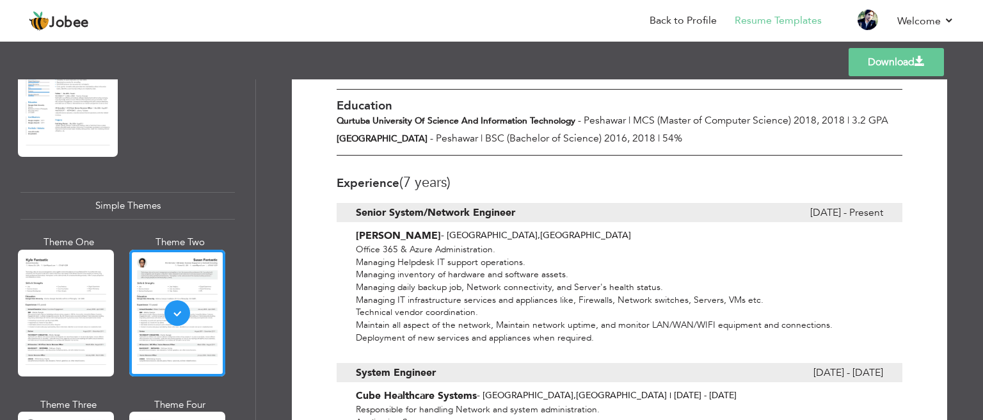
scroll to position [320, 0]
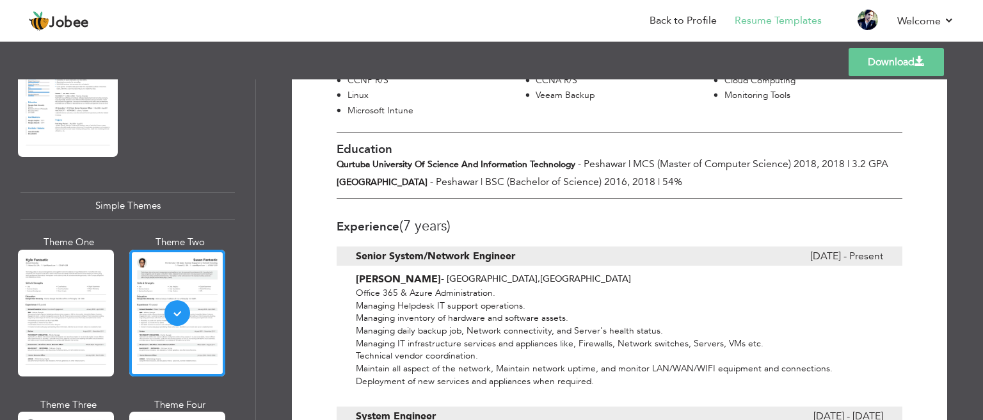
click at [868, 69] on link "Download" at bounding box center [895, 62] width 95 height 28
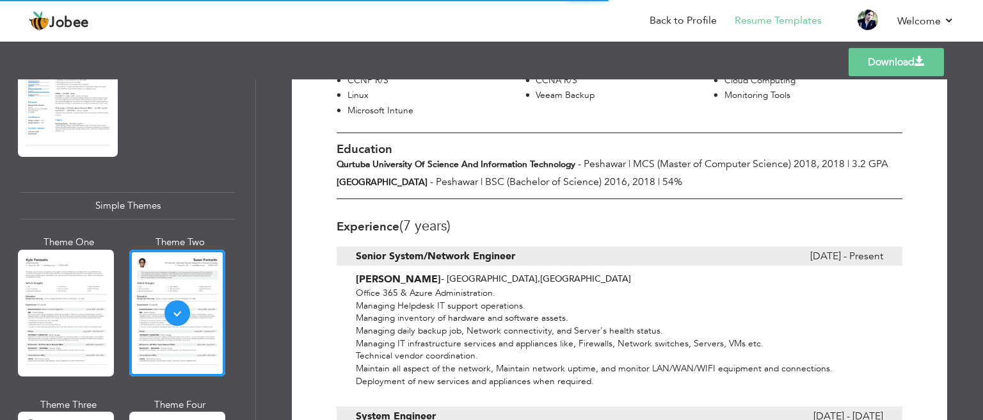
click at [881, 66] on link "Download" at bounding box center [895, 62] width 95 height 28
